Goal: Information Seeking & Learning: Learn about a topic

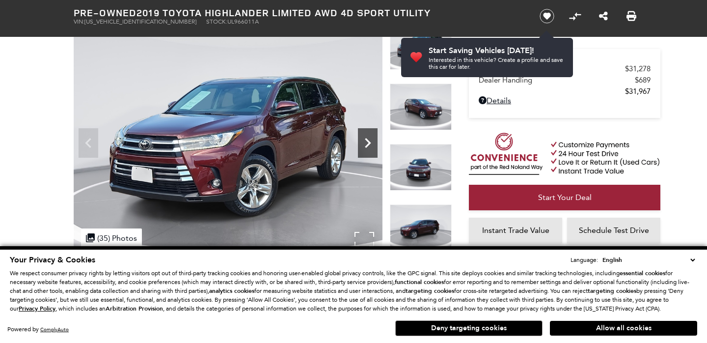
scroll to position [73, 0]
click at [368, 147] on icon "Next" at bounding box center [368, 143] width 20 height 20
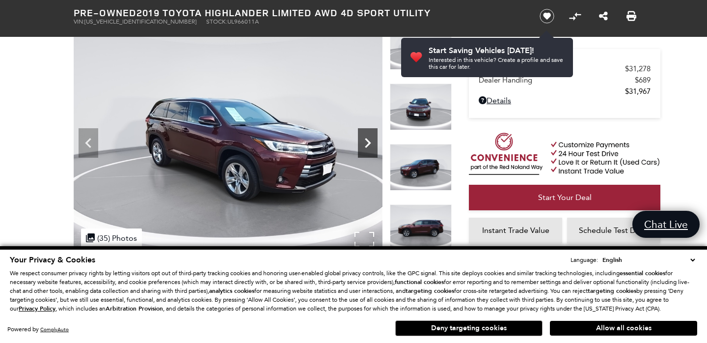
click at [368, 147] on icon "Next" at bounding box center [368, 143] width 20 height 20
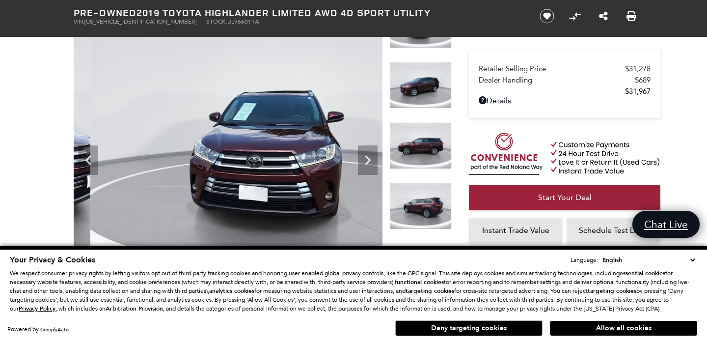
scroll to position [97, 0]
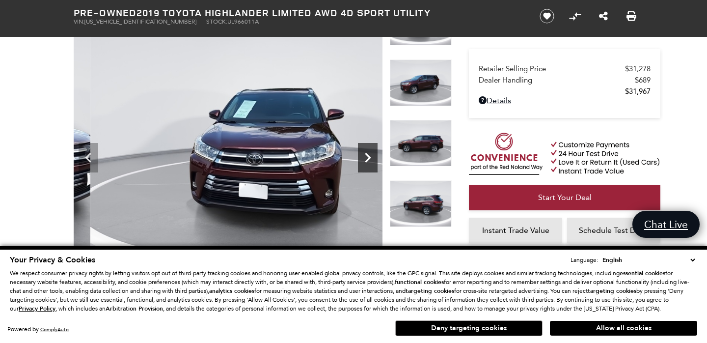
click at [369, 157] on icon "Next" at bounding box center [368, 158] width 6 height 10
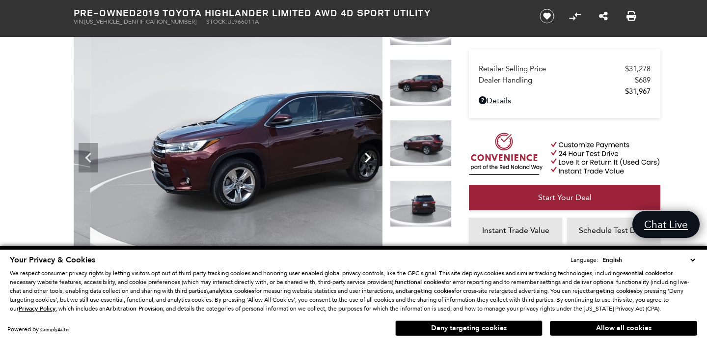
click at [369, 157] on icon "Next" at bounding box center [368, 158] width 6 height 10
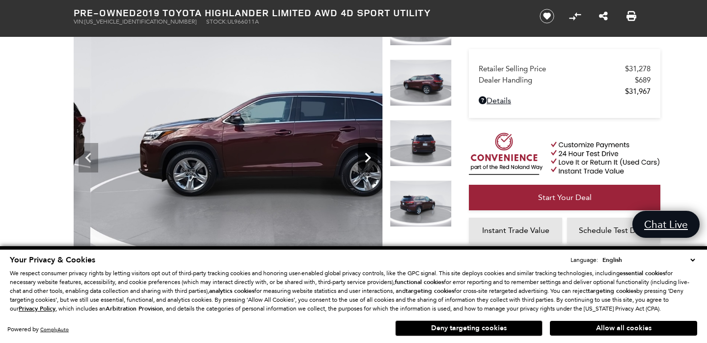
click at [368, 157] on icon "Next" at bounding box center [368, 158] width 6 height 10
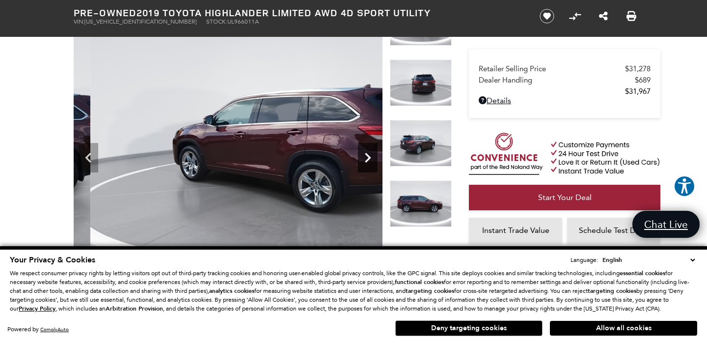
click at [368, 156] on icon "Next" at bounding box center [368, 158] width 6 height 10
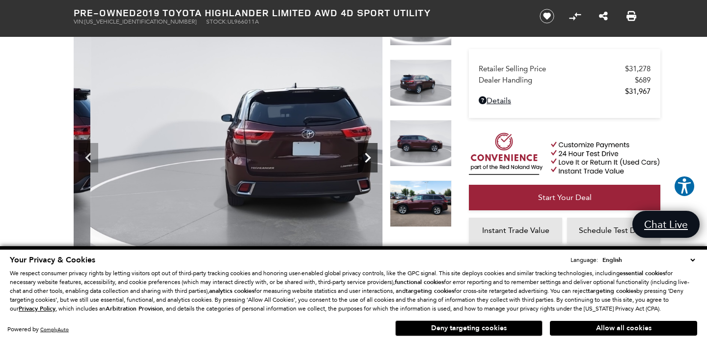
click at [368, 156] on icon "Next" at bounding box center [368, 158] width 6 height 10
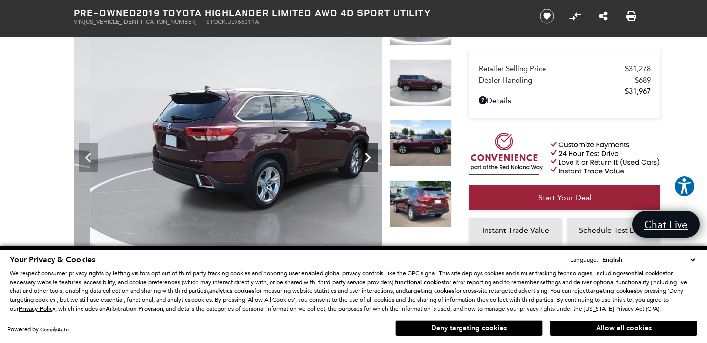
click at [368, 156] on icon "Next" at bounding box center [368, 158] width 6 height 10
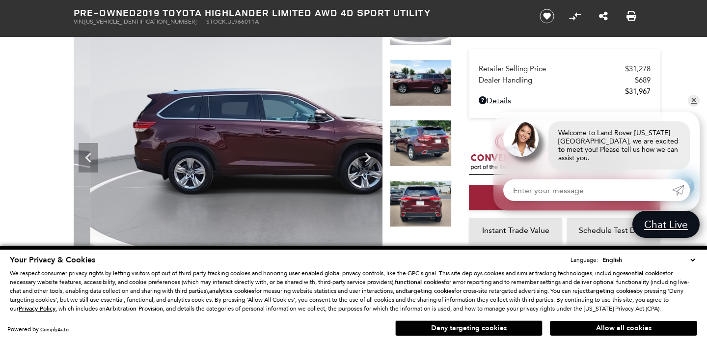
click at [406, 97] on img at bounding box center [421, 82] width 62 height 47
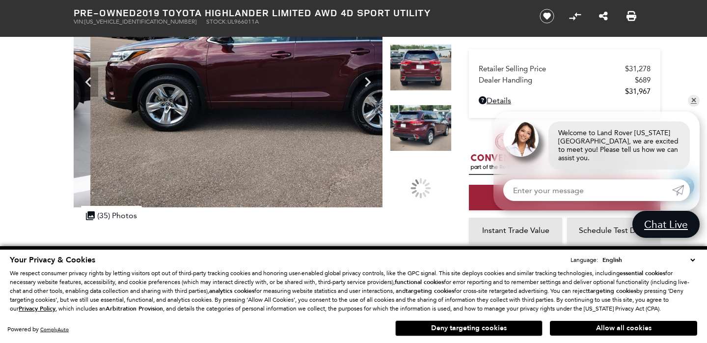
scroll to position [168, 0]
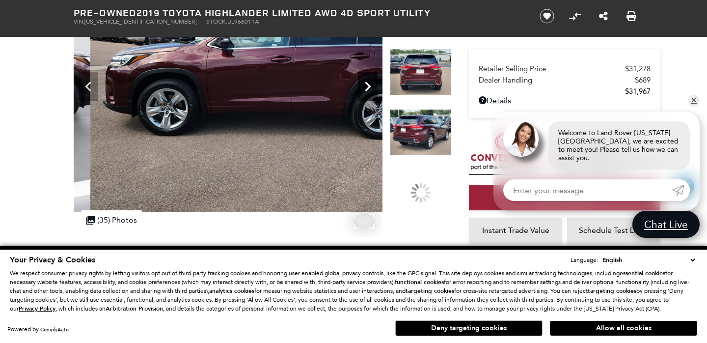
click at [372, 95] on icon "Next" at bounding box center [368, 87] width 20 height 20
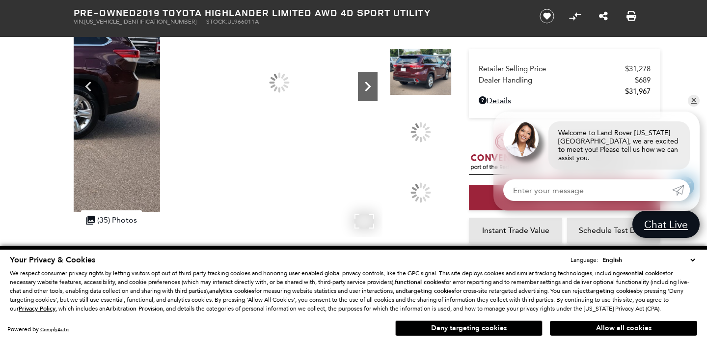
click at [371, 90] on icon "Next" at bounding box center [368, 87] width 20 height 20
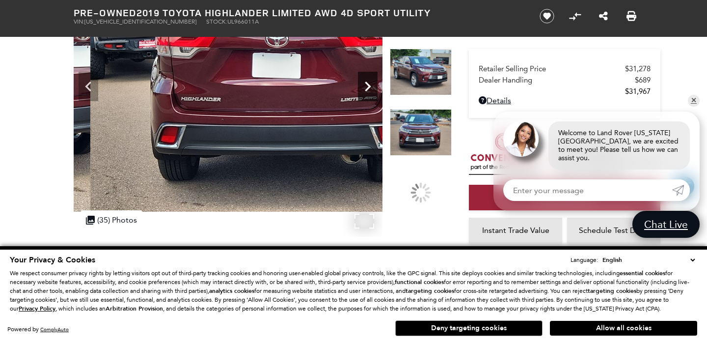
click at [371, 90] on icon "Next" at bounding box center [368, 87] width 20 height 20
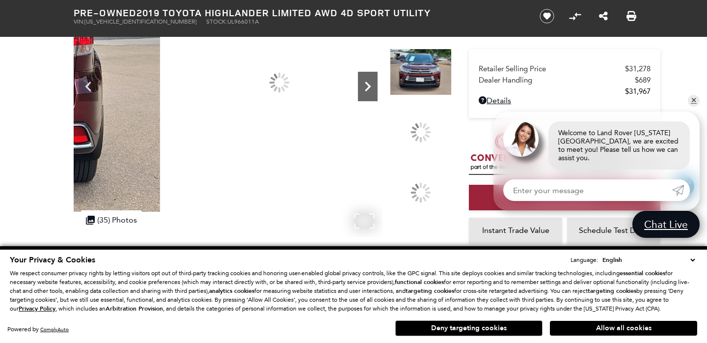
click at [371, 90] on icon "Next" at bounding box center [368, 87] width 20 height 20
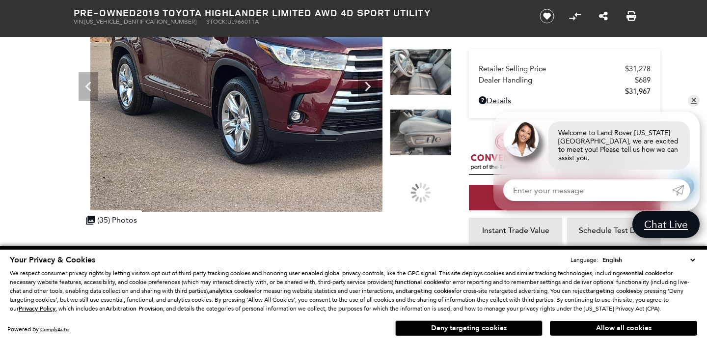
click at [422, 65] on img at bounding box center [421, 72] width 62 height 47
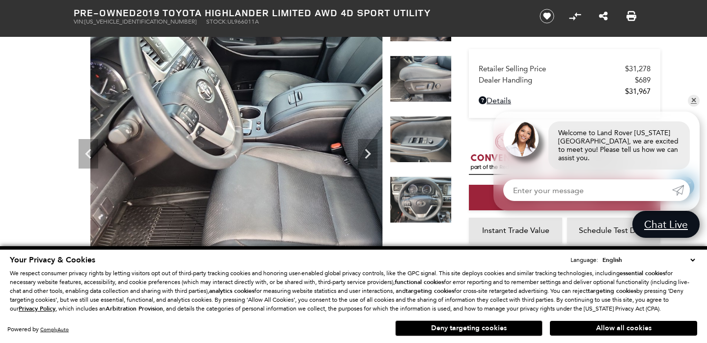
scroll to position [95, 0]
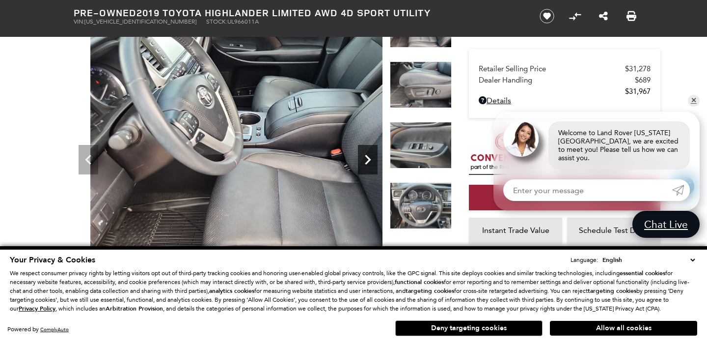
click at [368, 157] on icon "Next" at bounding box center [368, 160] width 6 height 10
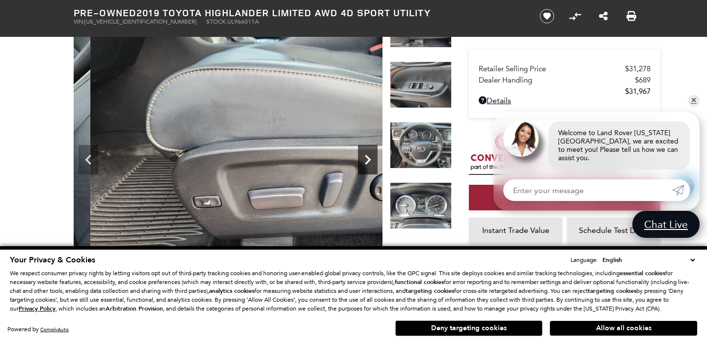
click at [368, 157] on icon "Next" at bounding box center [368, 160] width 6 height 10
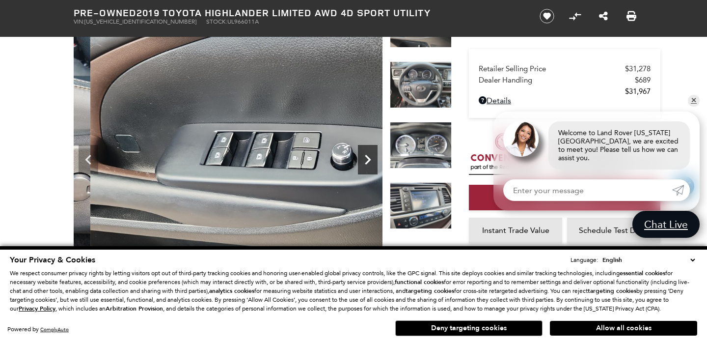
click at [368, 157] on icon "Next" at bounding box center [368, 160] width 6 height 10
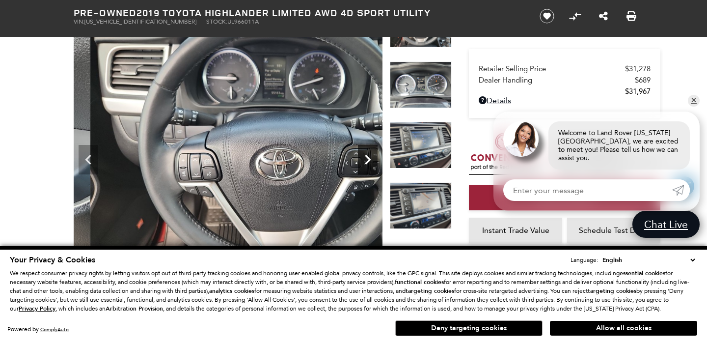
click at [368, 157] on icon "Next" at bounding box center [368, 160] width 6 height 10
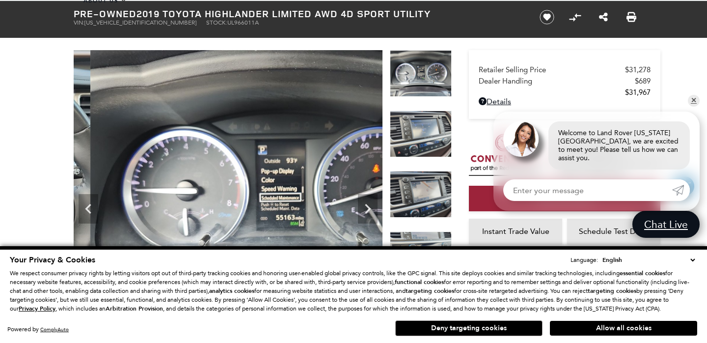
scroll to position [0, 0]
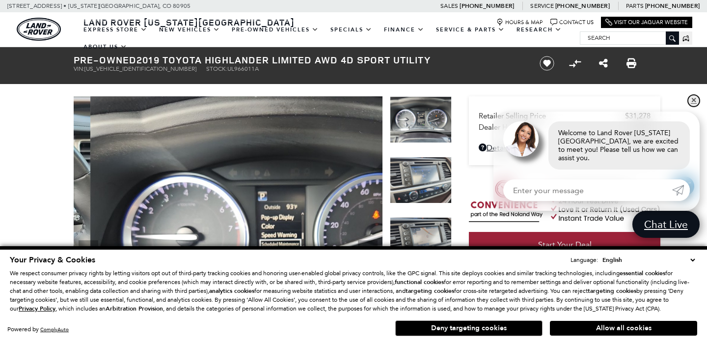
click at [695, 107] on link "✕" at bounding box center [694, 101] width 12 height 12
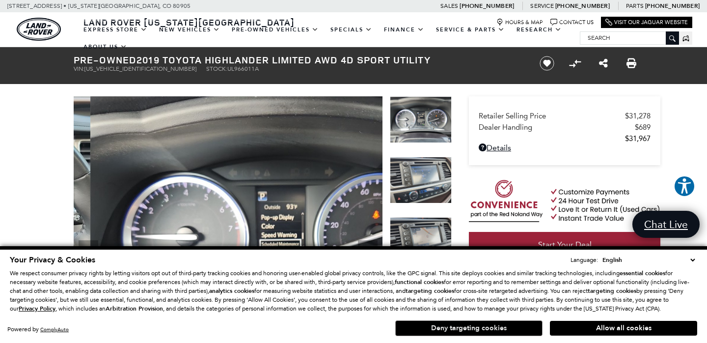
click at [490, 324] on button "Deny targeting cookies" at bounding box center [468, 328] width 147 height 16
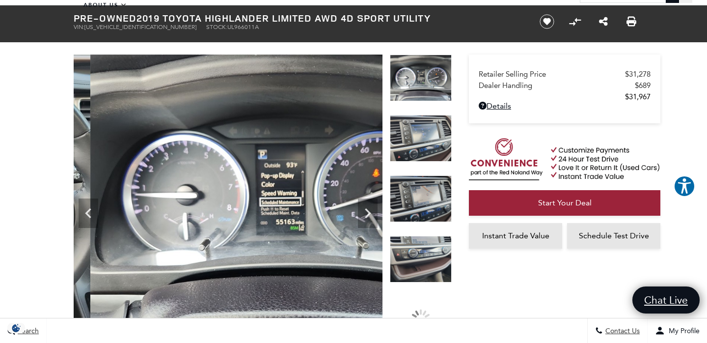
scroll to position [43, 0]
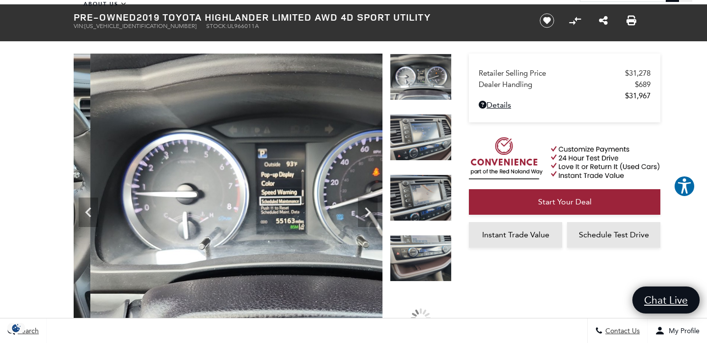
click at [436, 199] on img at bounding box center [421, 197] width 62 height 47
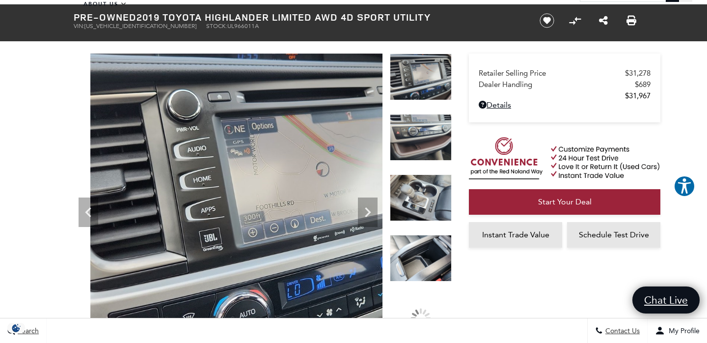
click at [425, 134] on img at bounding box center [421, 137] width 62 height 47
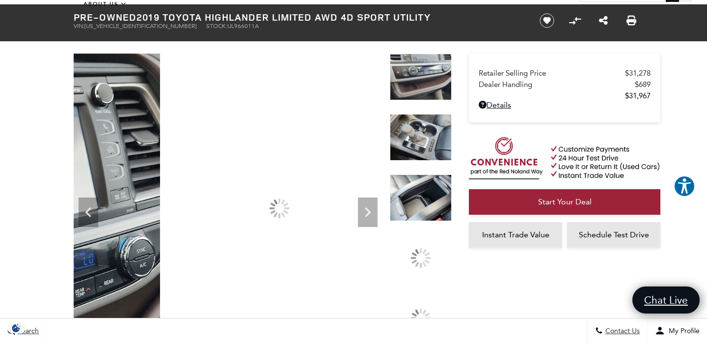
click at [425, 134] on img at bounding box center [421, 137] width 62 height 47
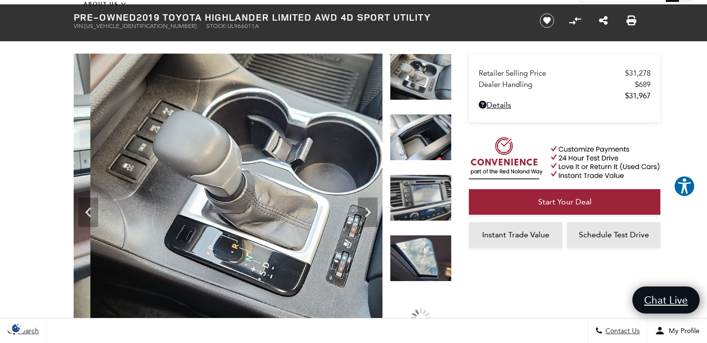
scroll to position [0, 0]
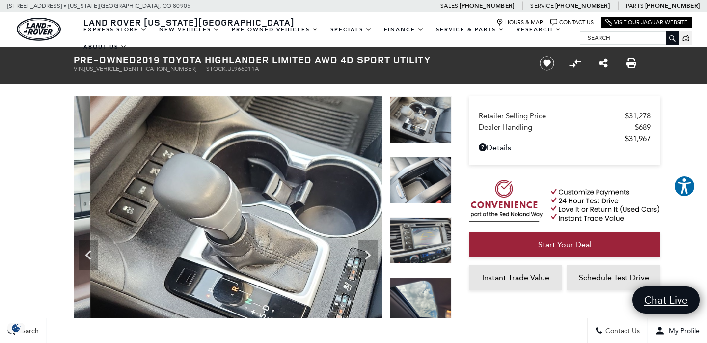
click at [420, 200] on img at bounding box center [421, 180] width 62 height 47
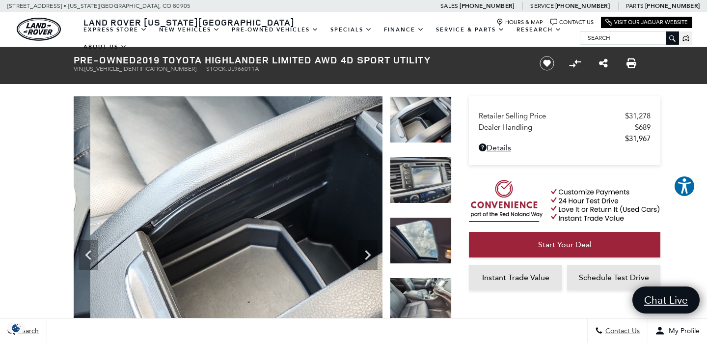
click at [424, 192] on img at bounding box center [421, 180] width 62 height 47
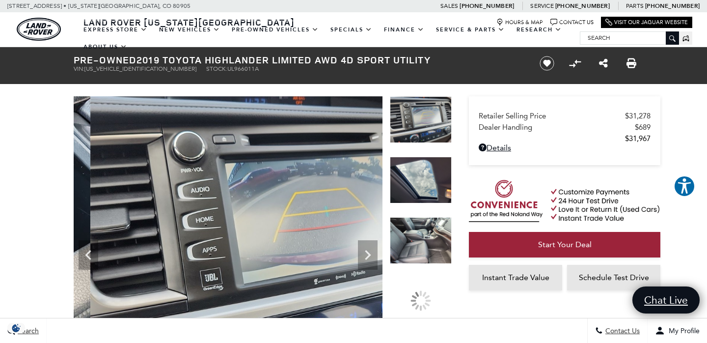
click at [424, 192] on img at bounding box center [421, 180] width 62 height 47
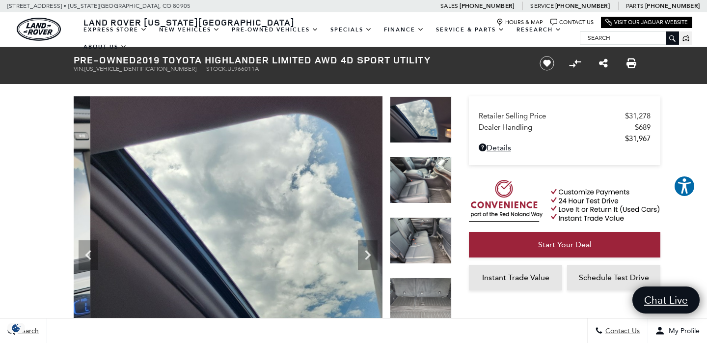
click at [426, 187] on img at bounding box center [421, 180] width 62 height 47
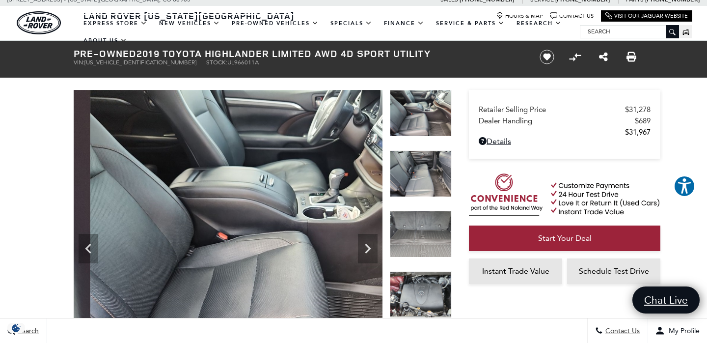
scroll to position [7, 0]
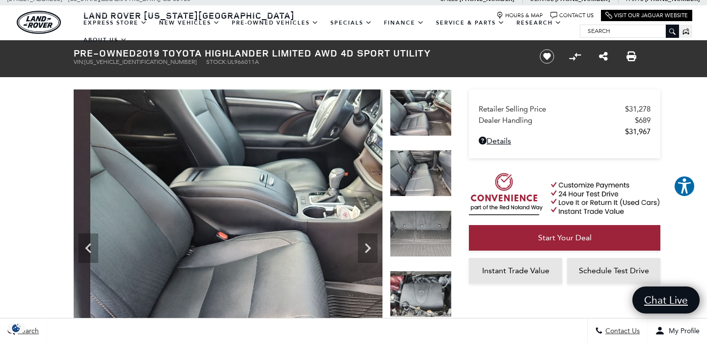
click at [429, 168] on img at bounding box center [421, 173] width 62 height 47
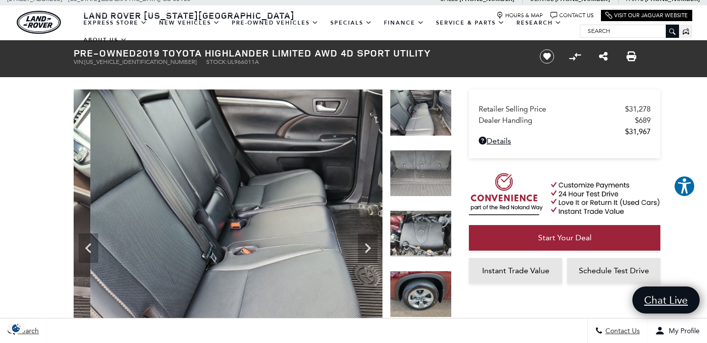
click at [428, 184] on img at bounding box center [421, 173] width 62 height 47
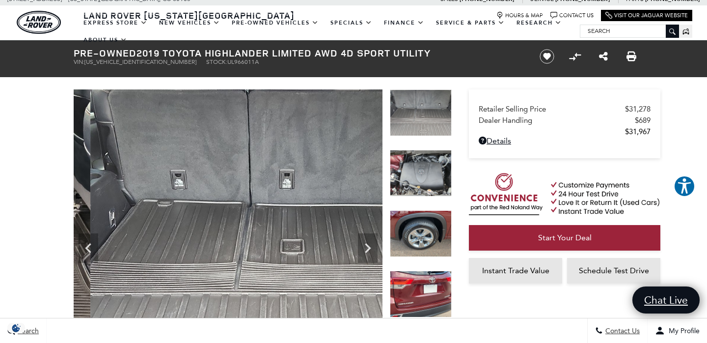
click at [429, 182] on img at bounding box center [421, 173] width 62 height 47
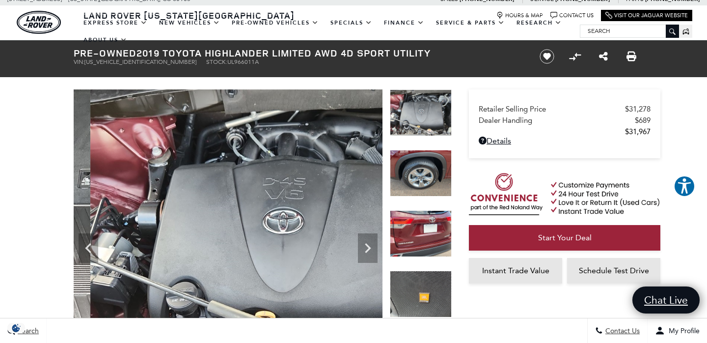
click at [431, 173] on img at bounding box center [421, 173] width 62 height 47
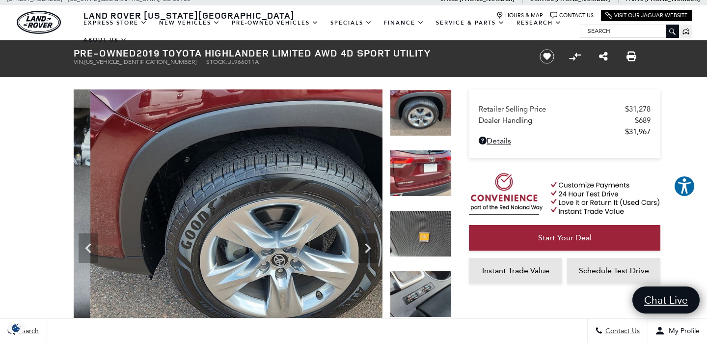
click at [431, 173] on img at bounding box center [421, 173] width 62 height 47
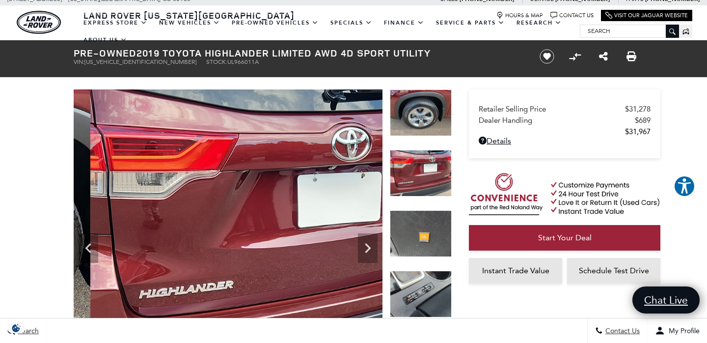
click at [429, 233] on img at bounding box center [421, 233] width 62 height 47
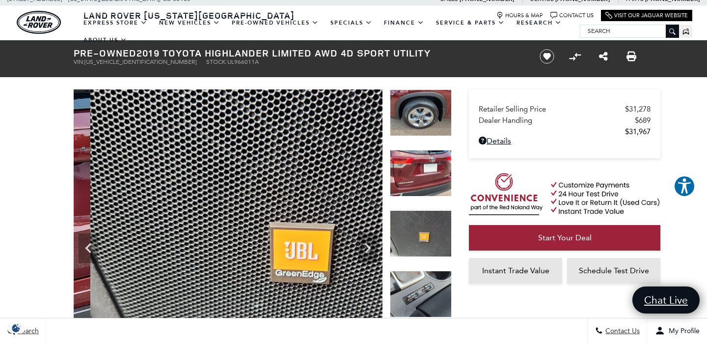
click at [429, 284] on img at bounding box center [421, 294] width 62 height 47
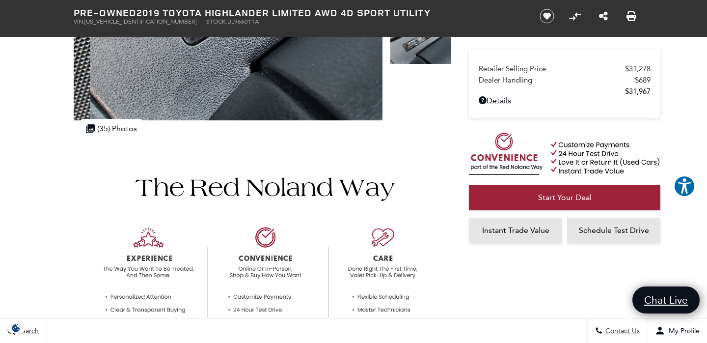
scroll to position [0, 0]
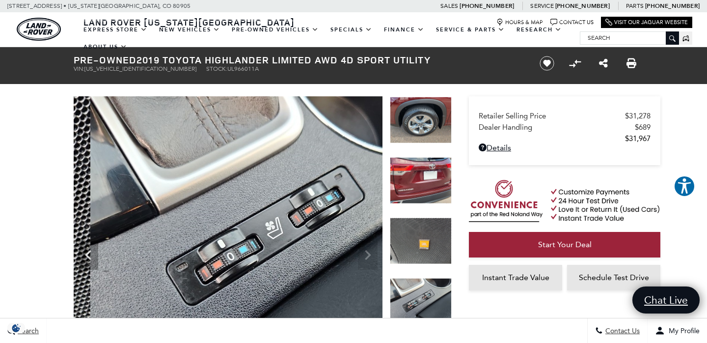
click at [435, 194] on img at bounding box center [421, 180] width 62 height 47
click at [433, 180] on img at bounding box center [421, 180] width 62 height 47
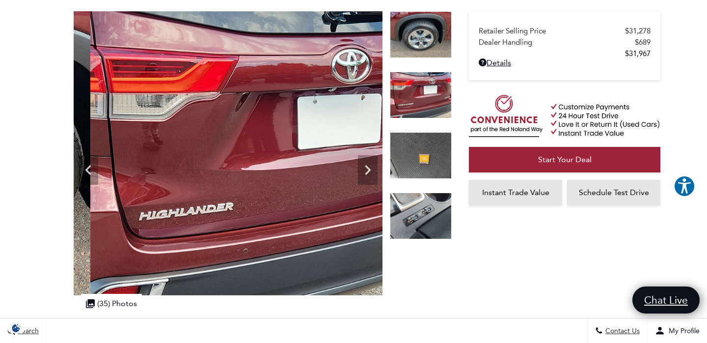
scroll to position [199, 0]
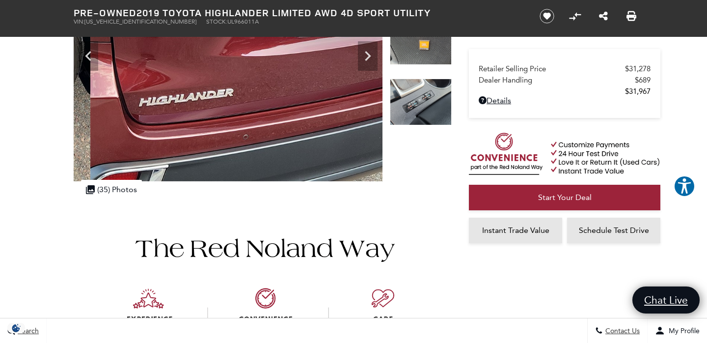
click at [435, 114] on img at bounding box center [421, 102] width 62 height 47
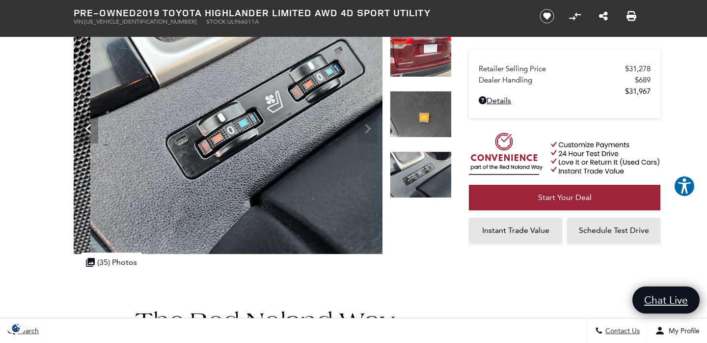
scroll to position [56, 0]
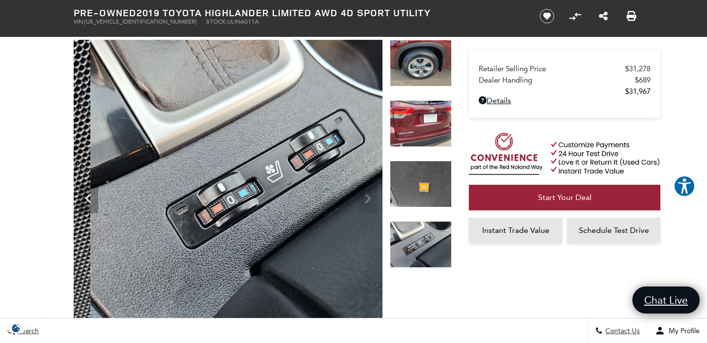
click at [435, 114] on img at bounding box center [421, 123] width 62 height 47
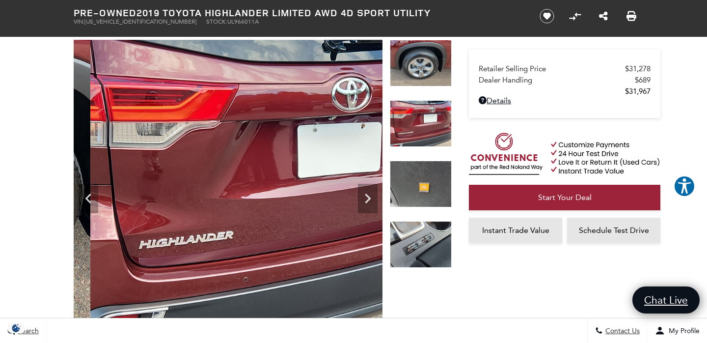
click at [435, 74] on img at bounding box center [421, 63] width 62 height 47
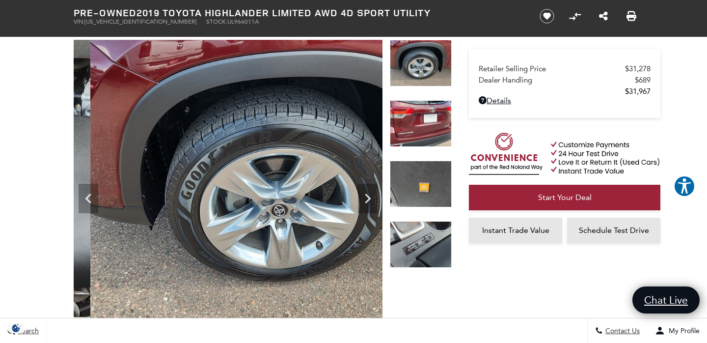
scroll to position [0, 0]
